Goal: Transaction & Acquisition: Purchase product/service

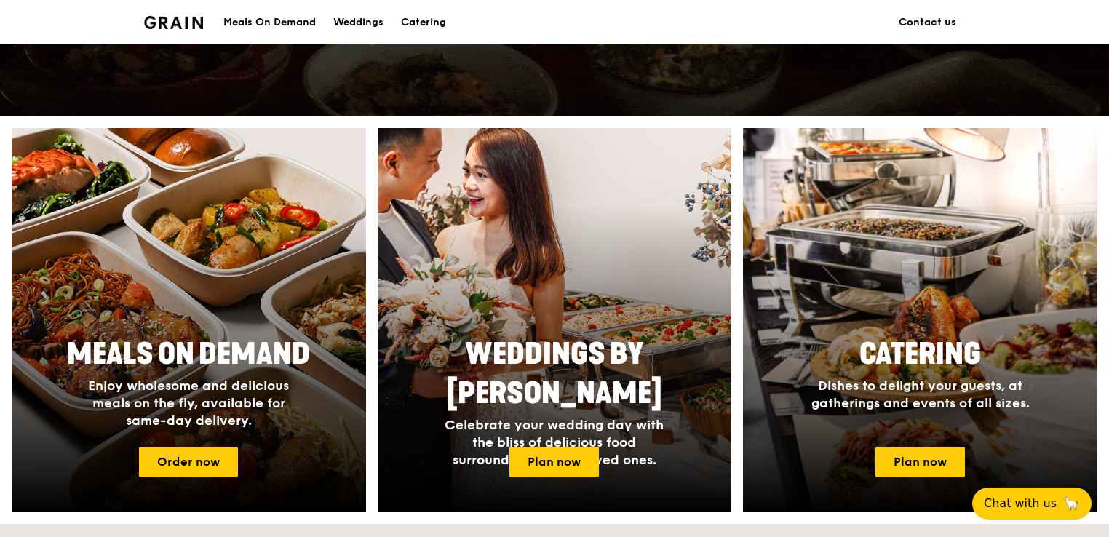
scroll to position [582, 0]
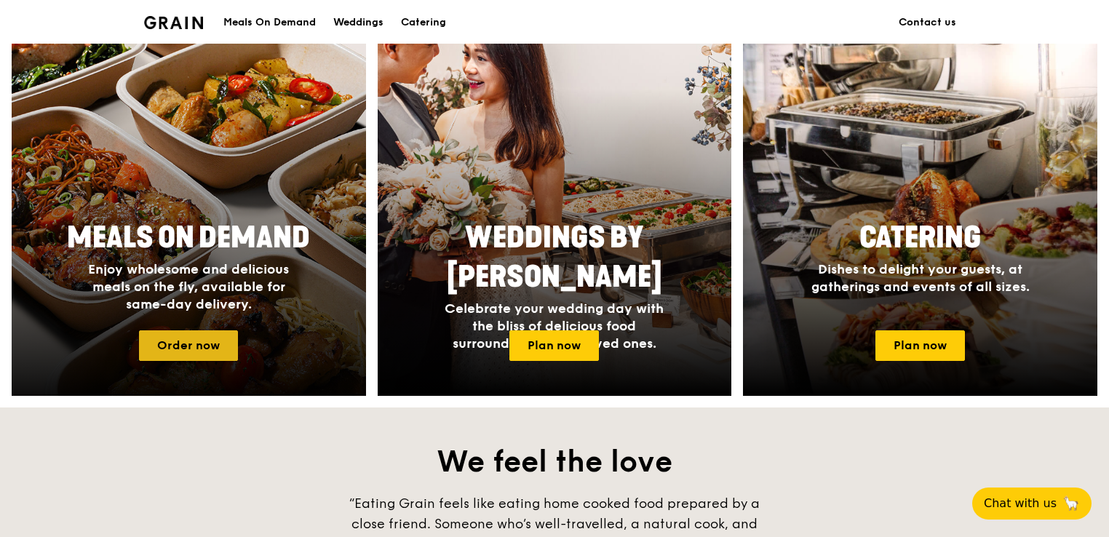
click at [206, 342] on link "Order now" at bounding box center [188, 345] width 99 height 31
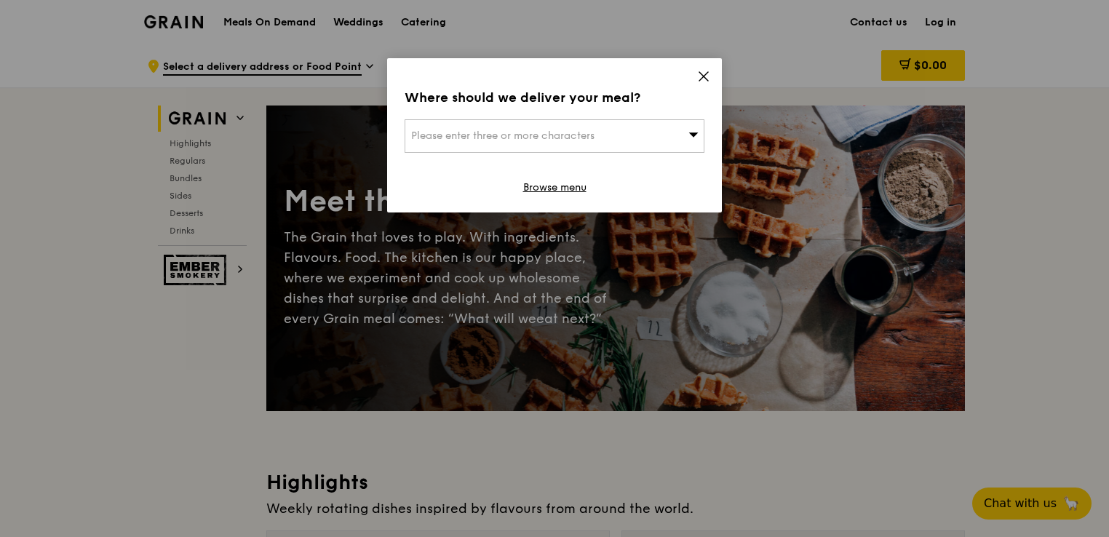
click at [645, 143] on div "Please enter three or more characters" at bounding box center [555, 135] width 300 height 33
click at [668, 92] on div "Where should we deliver your meal?" at bounding box center [555, 97] width 300 height 20
click at [532, 135] on span "Please enter three or more characters" at bounding box center [502, 136] width 183 height 12
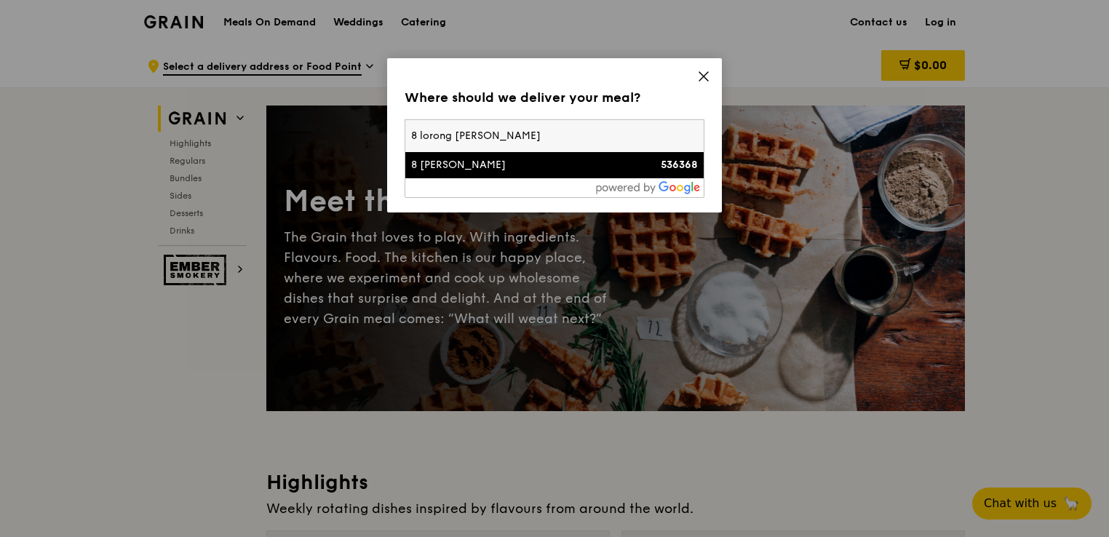
type input "8 lorong [PERSON_NAME]"
click at [475, 165] on div "8 [PERSON_NAME]" at bounding box center [518, 165] width 215 height 15
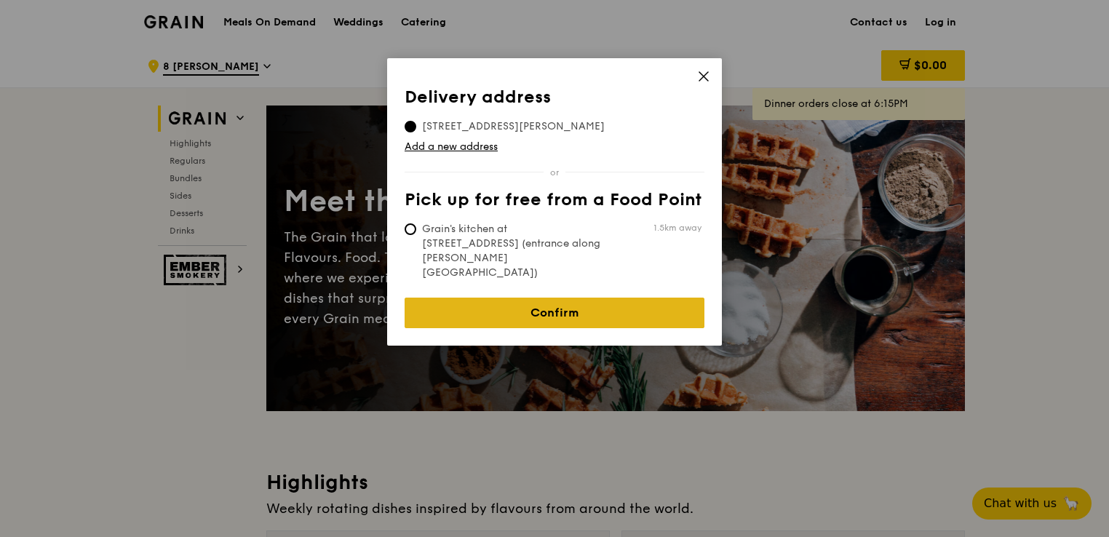
click at [557, 298] on link "Confirm" at bounding box center [555, 313] width 300 height 31
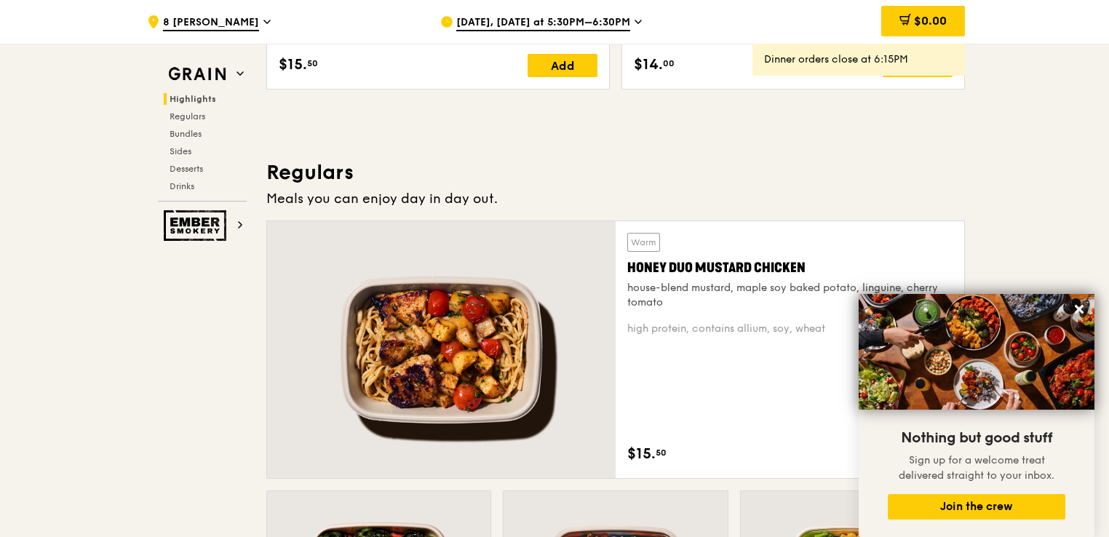
scroll to position [1019, 0]
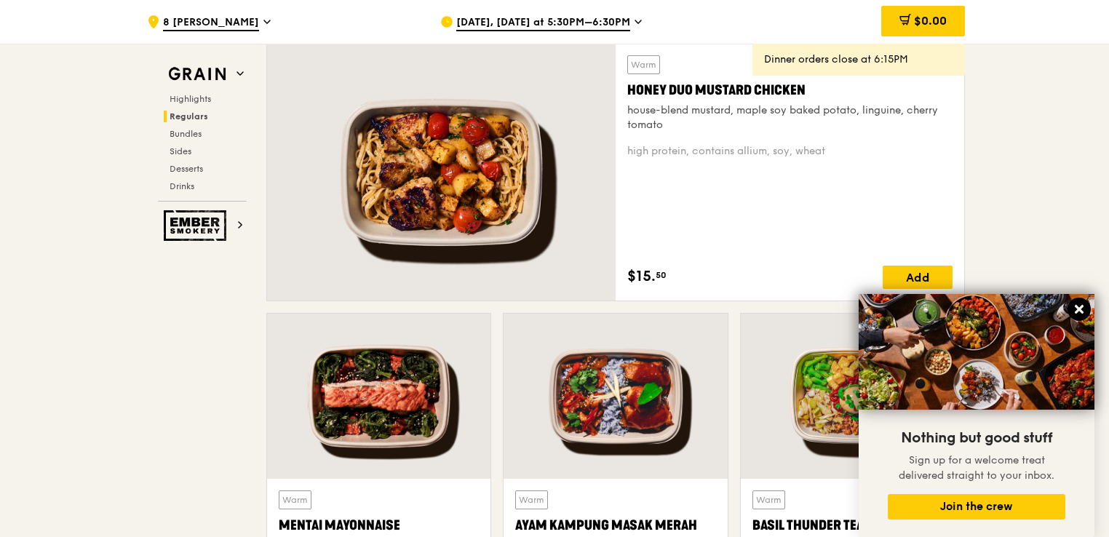
click at [1077, 311] on icon at bounding box center [1079, 309] width 13 height 13
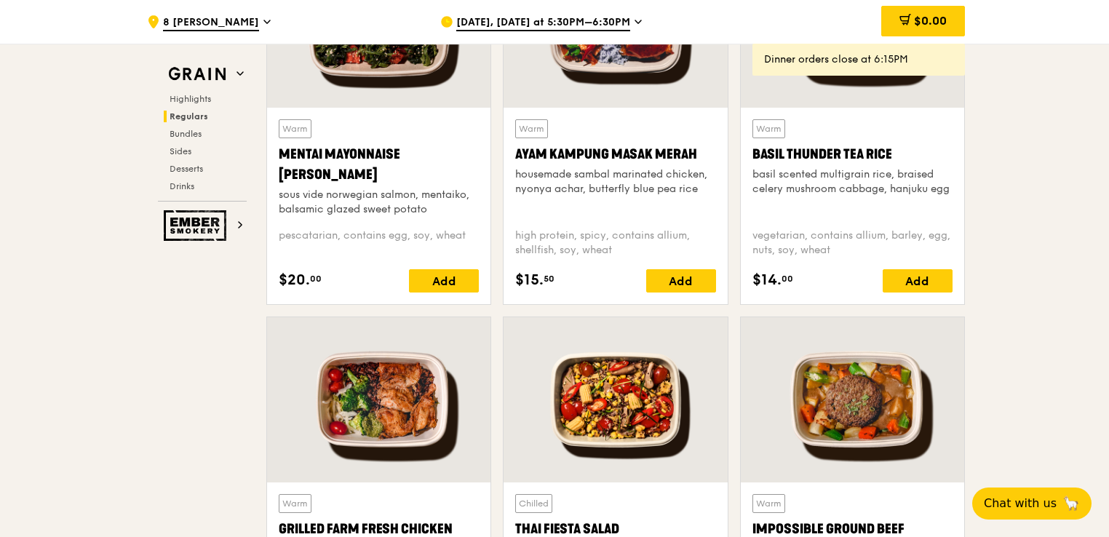
scroll to position [1674, 0]
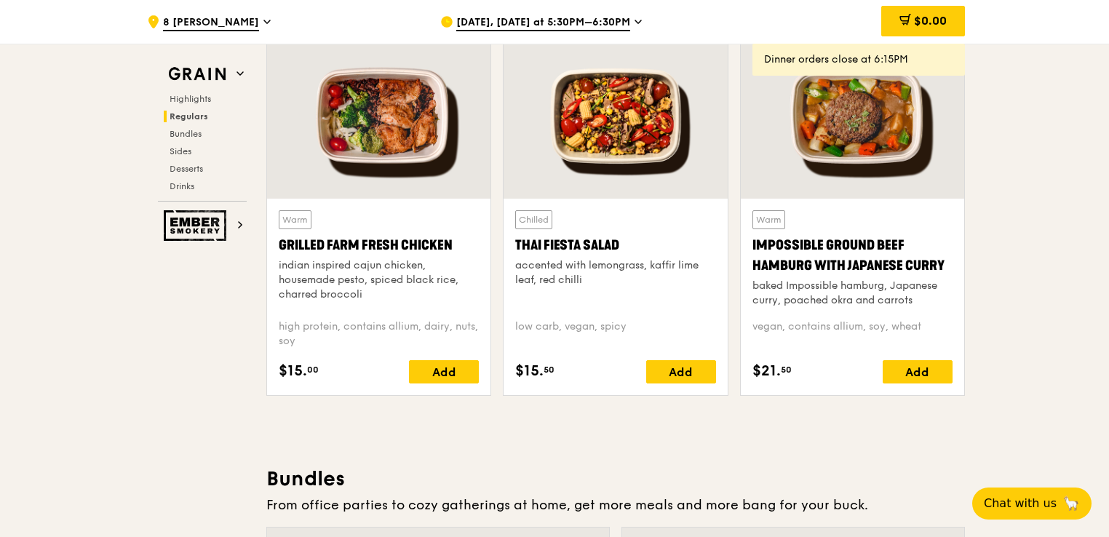
click at [627, 23] on div "[DATE], [DATE] at 5:30PM–6:30PM" at bounding box center [575, 22] width 270 height 44
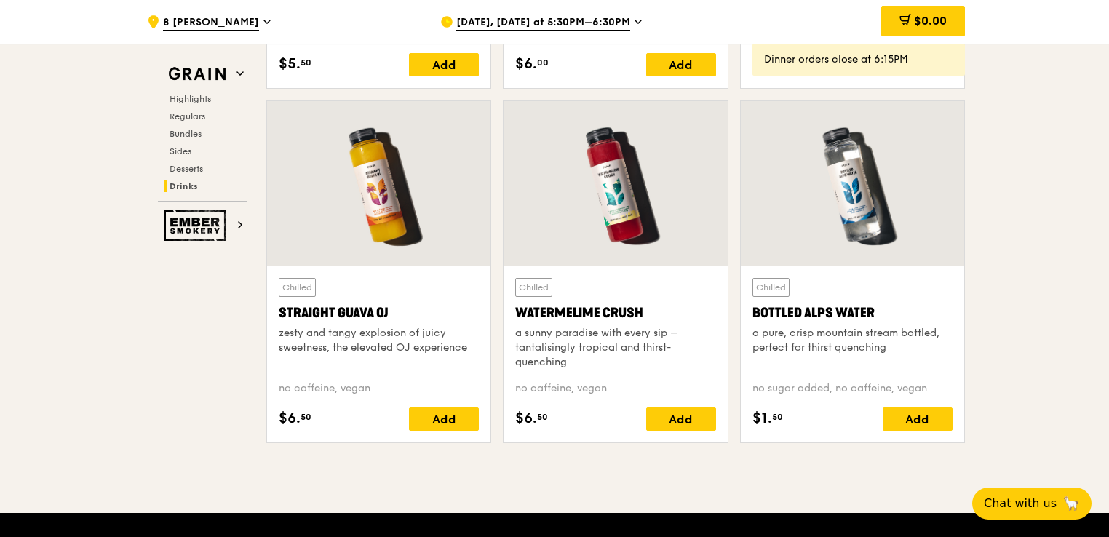
scroll to position [5587, 0]
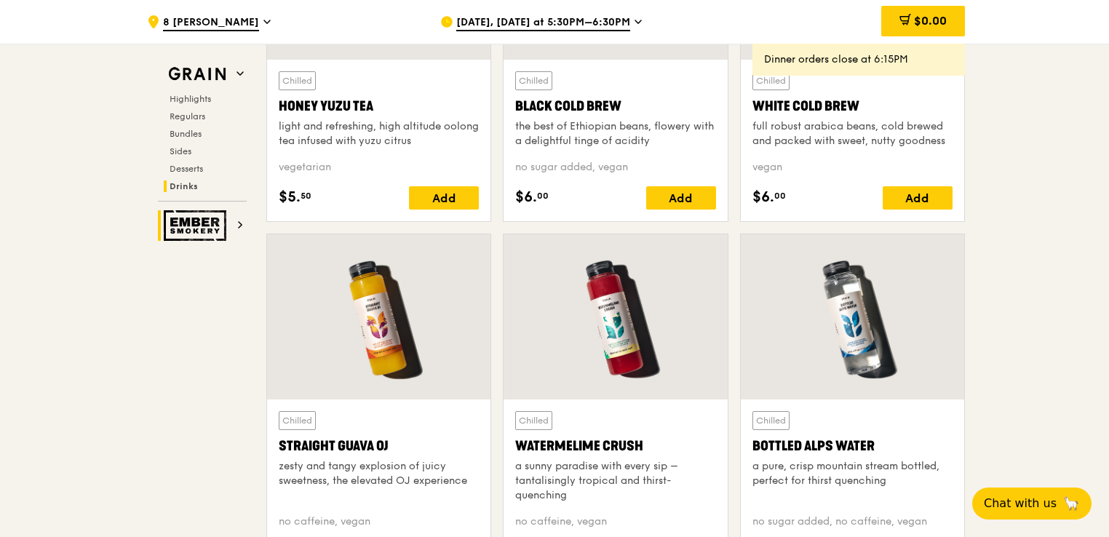
click at [210, 227] on img at bounding box center [197, 225] width 67 height 31
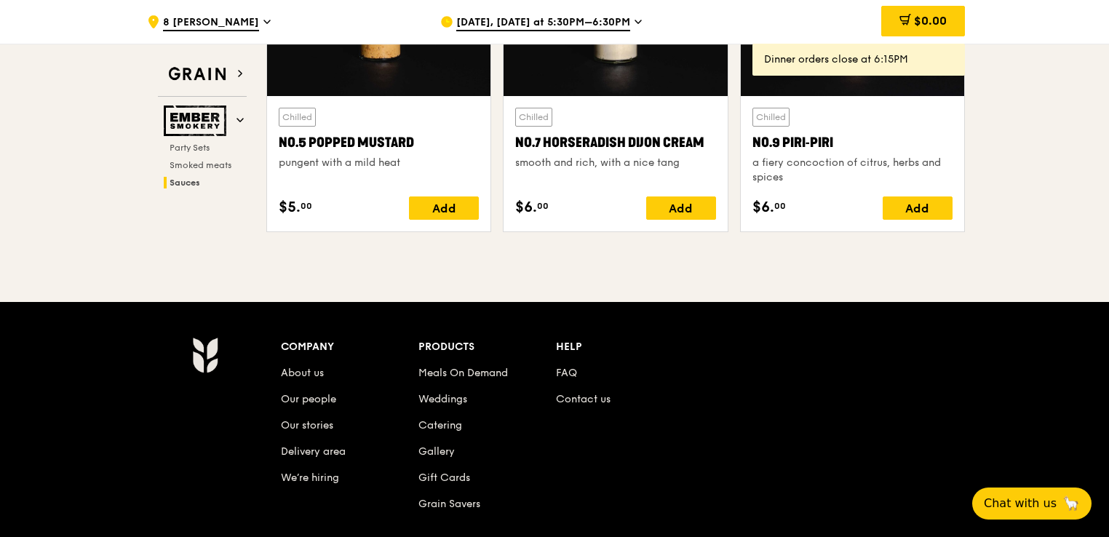
scroll to position [1818, 0]
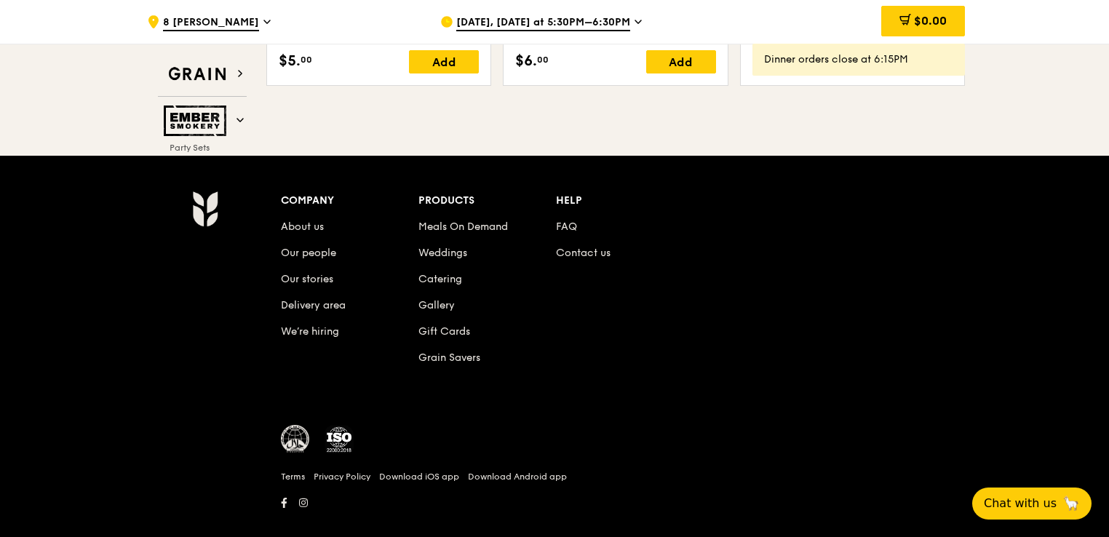
click at [498, 23] on span "[DATE], [DATE] at 5:30PM–6:30PM" at bounding box center [543, 23] width 174 height 16
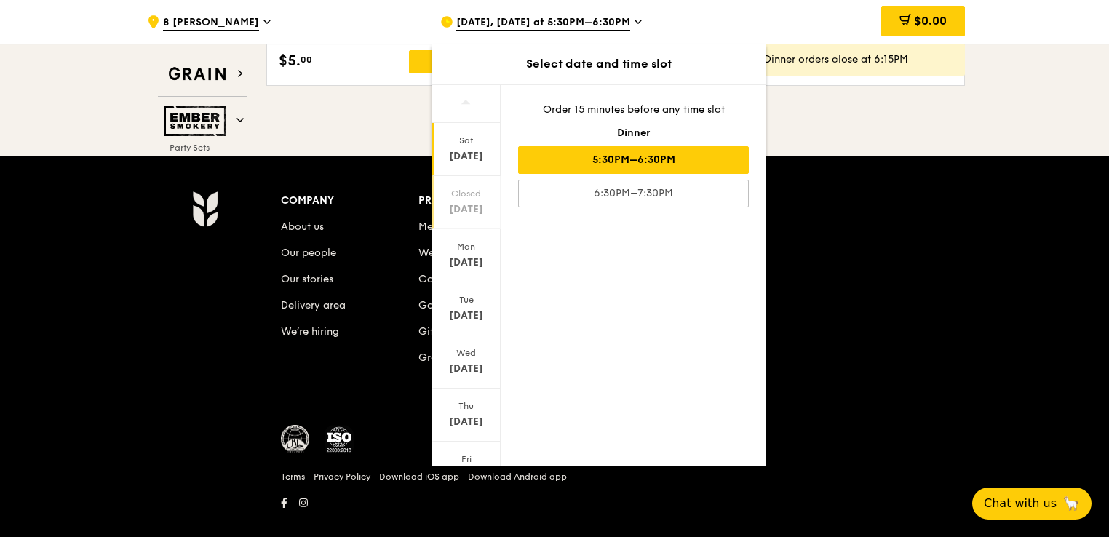
click at [475, 202] on div "[DATE]" at bounding box center [466, 209] width 65 height 15
